Goal: Check status: Check status

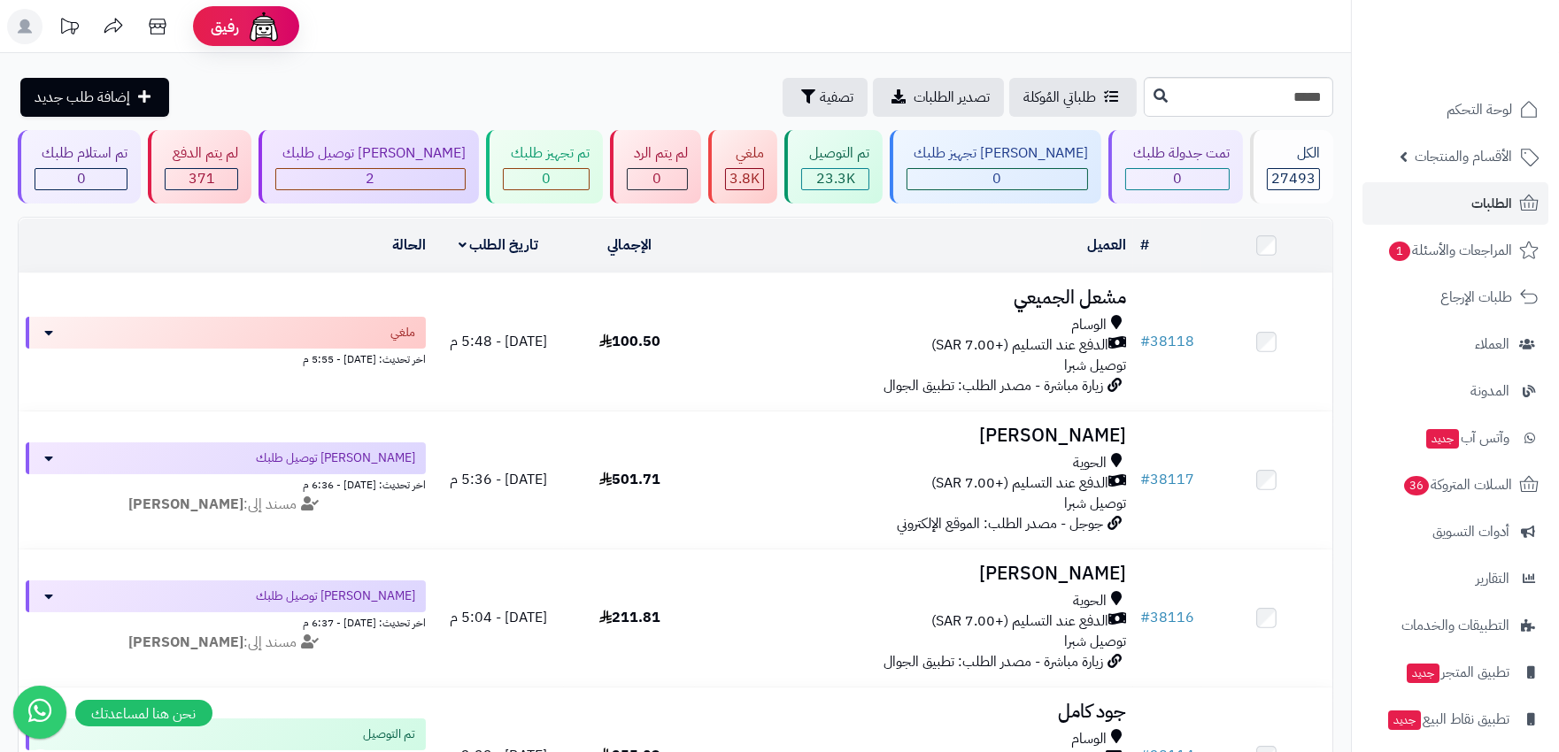
type input "*****"
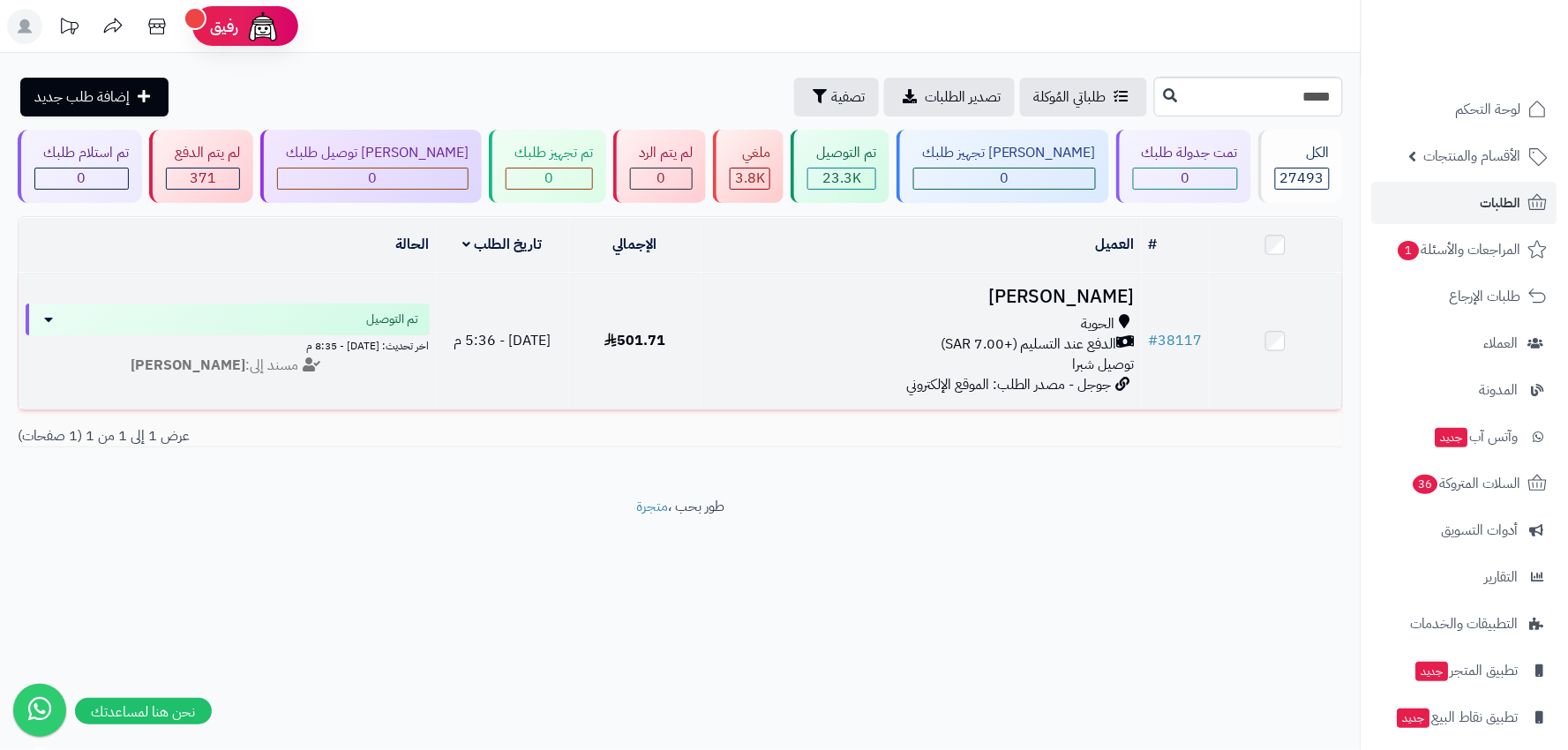
click at [809, 348] on div "الدفع عند التسليم (+7.00 SAR)" at bounding box center [922, 344] width 427 height 20
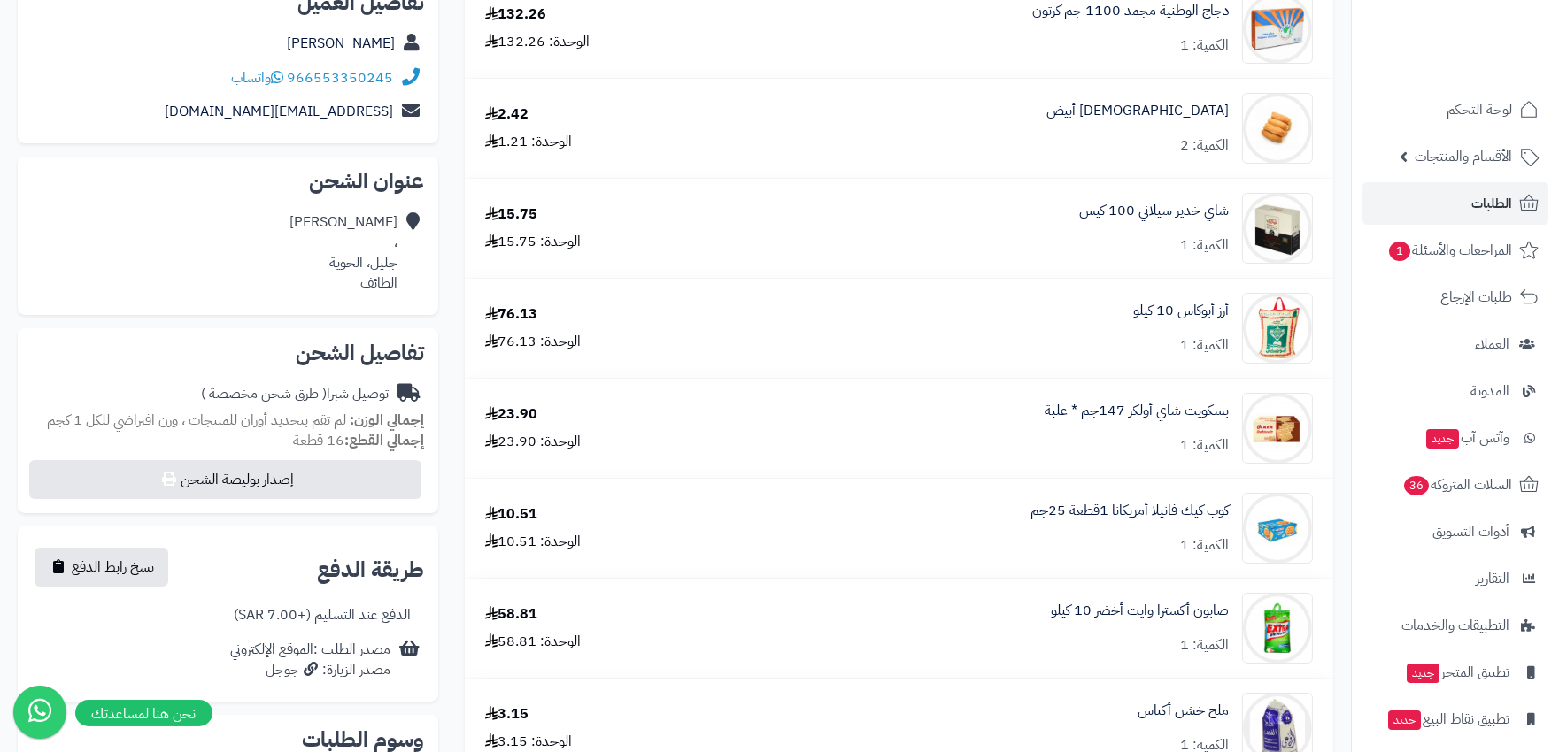
scroll to position [393, 0]
